Goal: Information Seeking & Learning: Check status

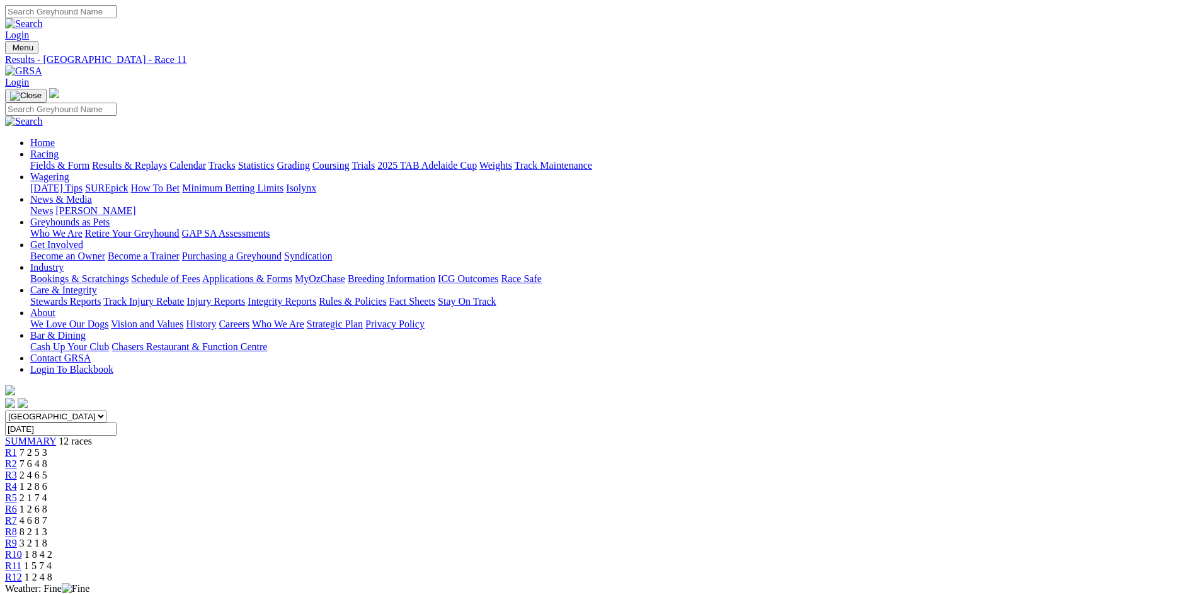
click at [42, 66] on img at bounding box center [23, 71] width 37 height 11
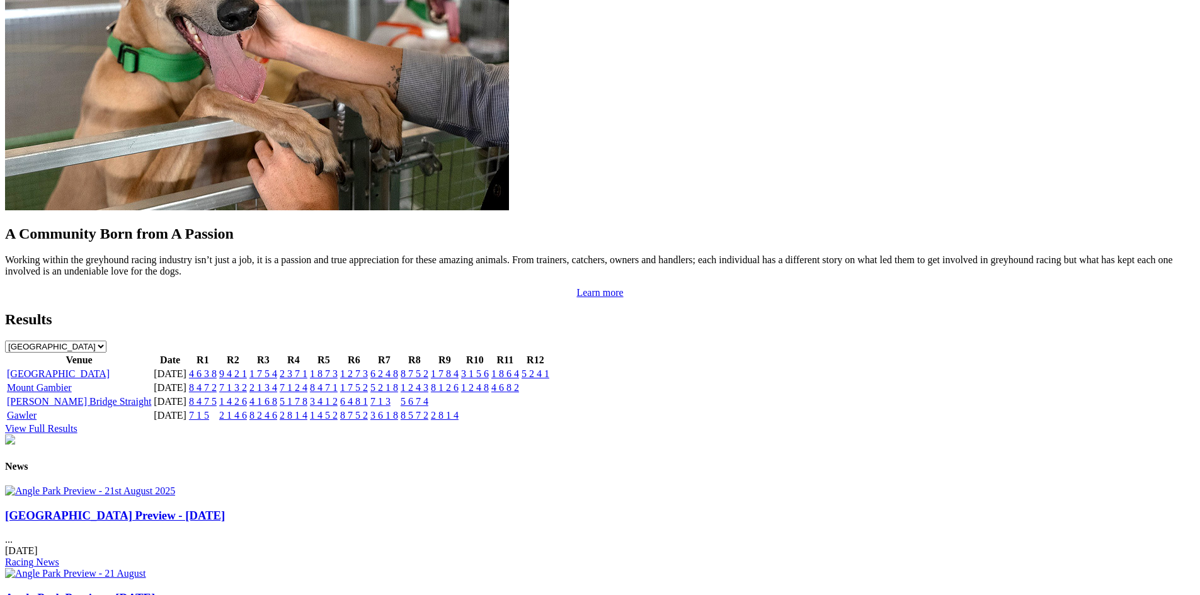
scroll to position [1071, 0]
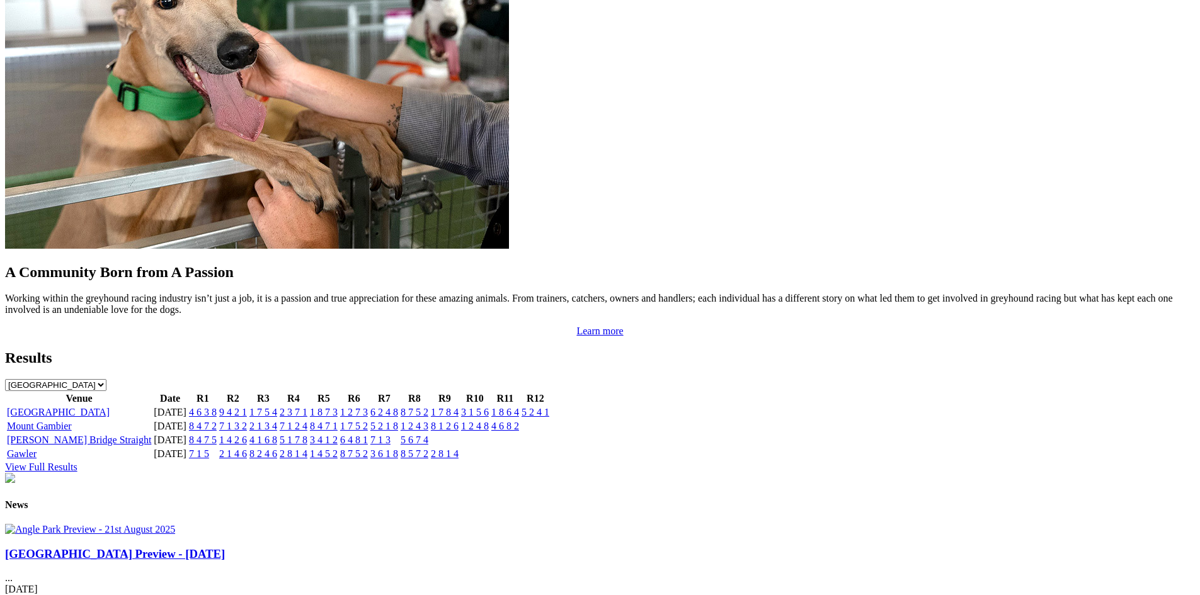
click at [217, 406] on td "4 6 3 8" at bounding box center [202, 412] width 29 height 13
click at [217, 407] on link "4 6 3 8" at bounding box center [203, 412] width 28 height 11
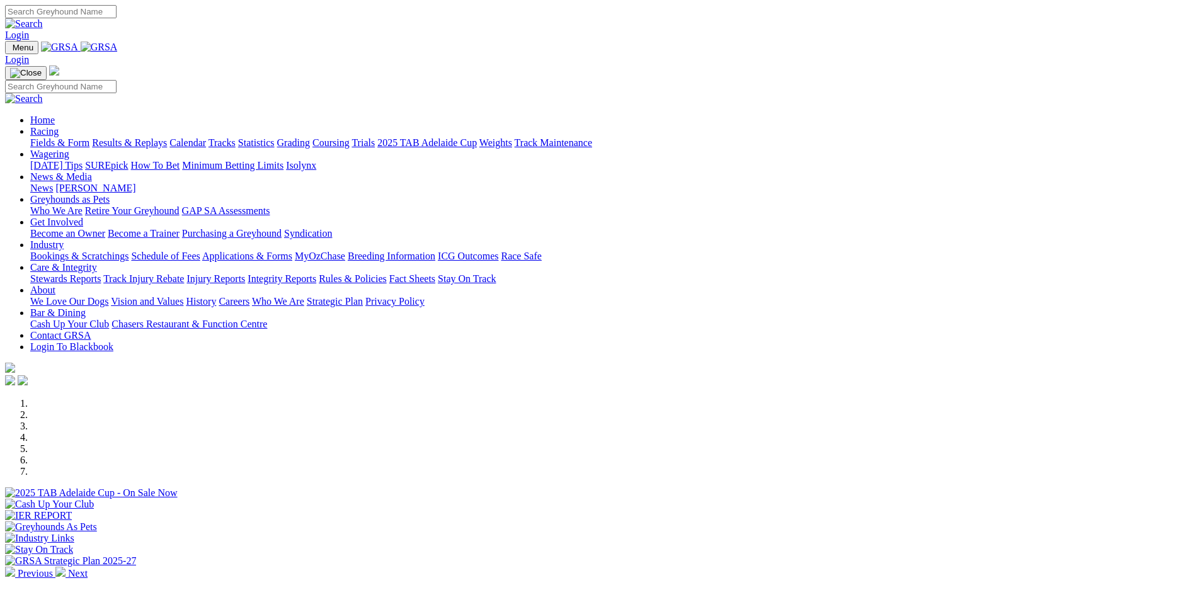
scroll to position [1260, 0]
